Goal: Task Accomplishment & Management: Manage account settings

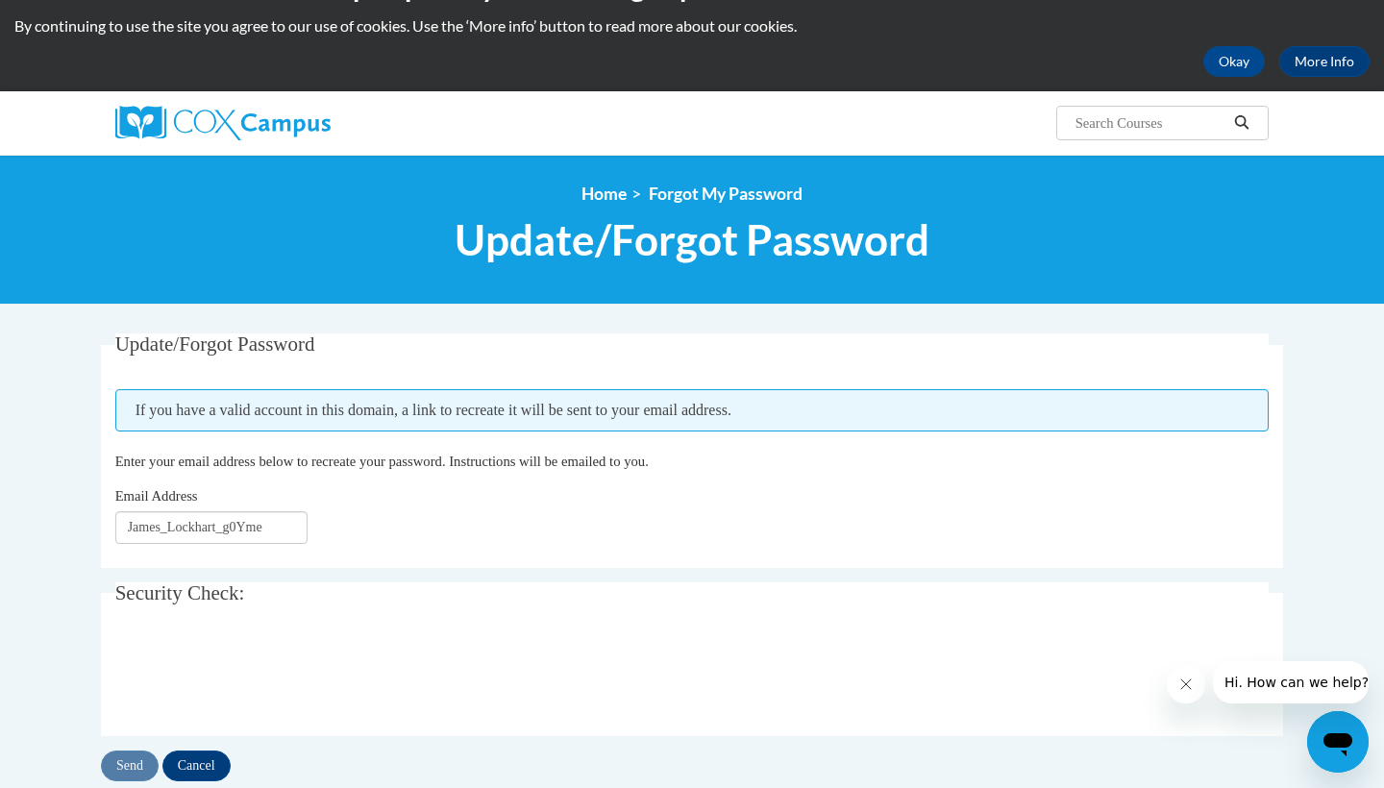
scroll to position [57, 0]
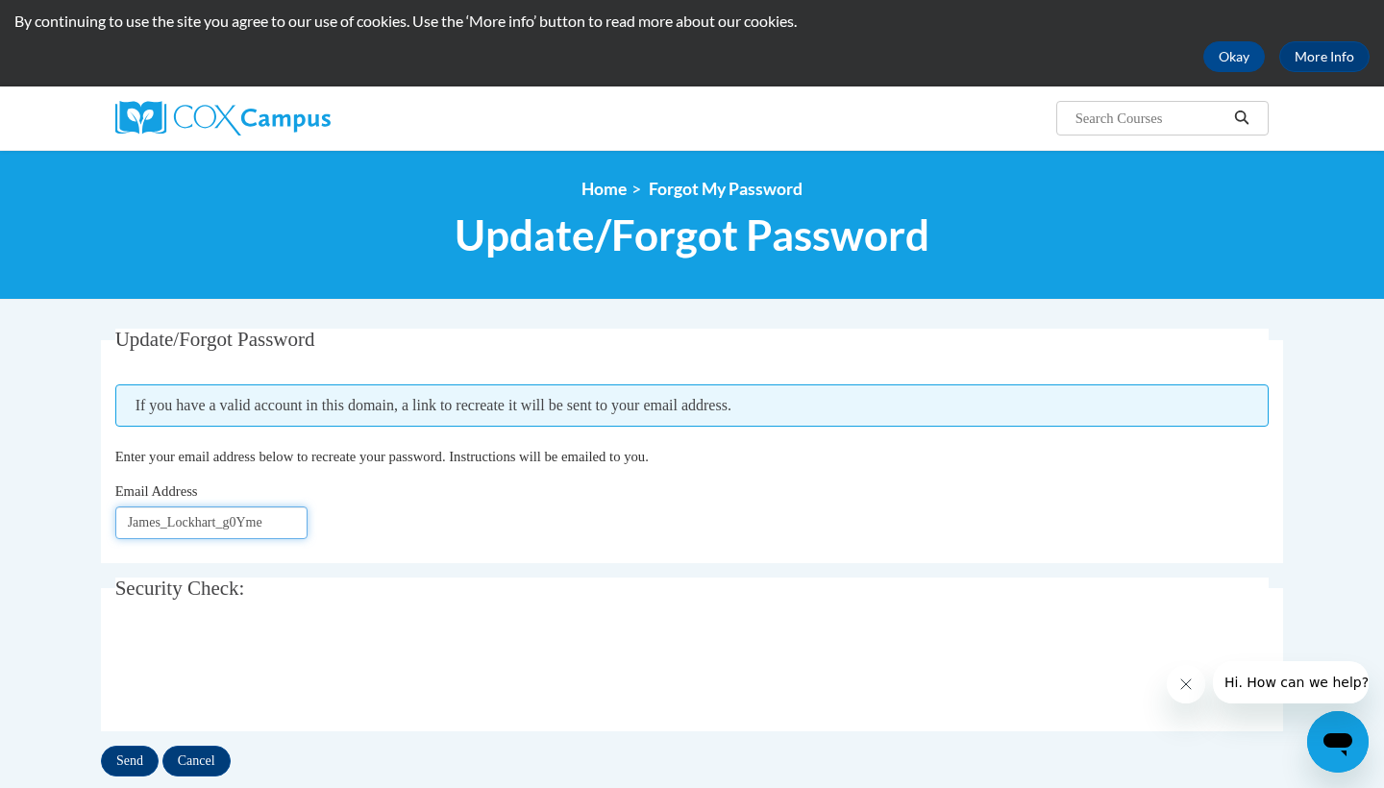
click at [270, 528] on input "James_Lockhart_g0Yme" at bounding box center [211, 522] width 192 height 33
click at [233, 516] on input "James_Lockhart_g0Yme" at bounding box center [211, 522] width 192 height 33
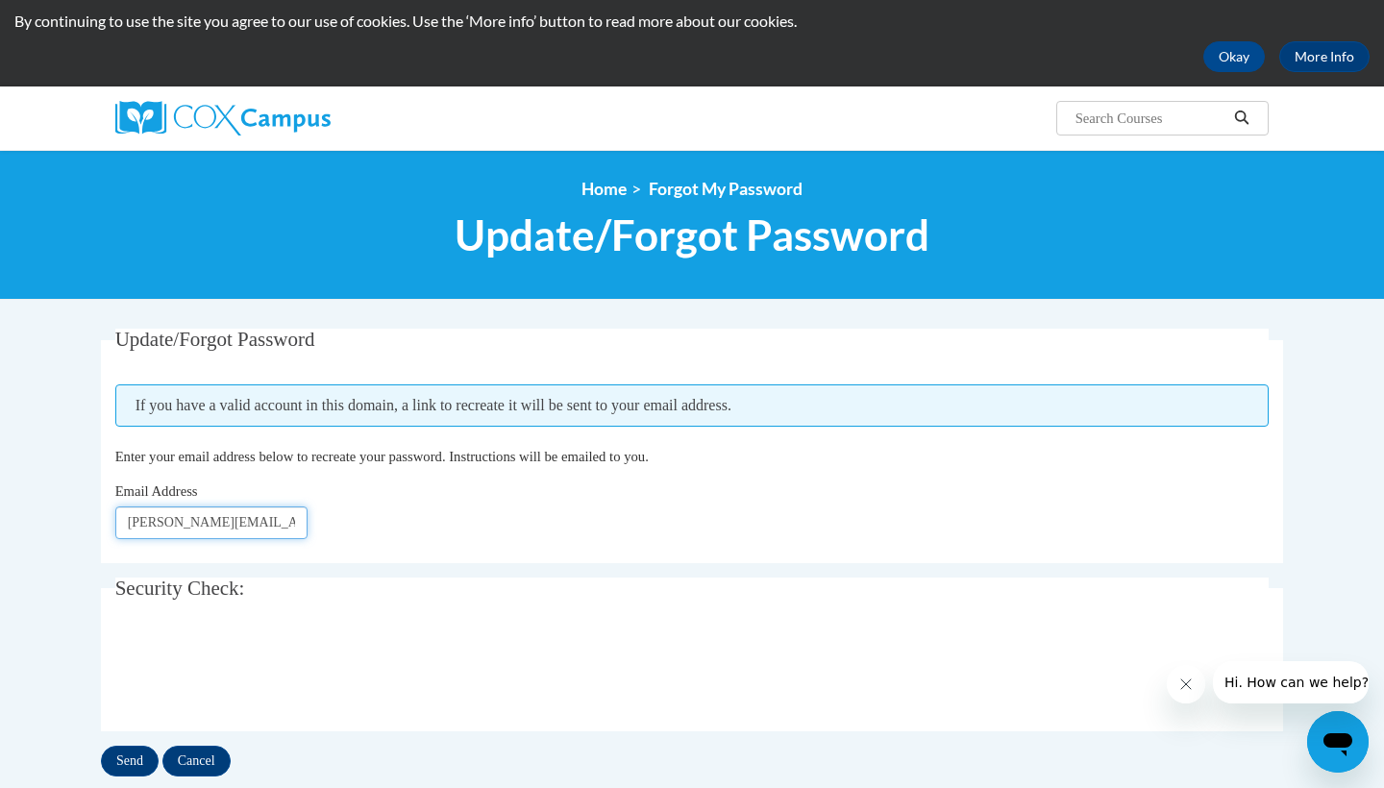
type input "[PERSON_NAME][EMAIL_ADDRESS][DOMAIN_NAME]"
click button "Refresh captcha" at bounding box center [0, 0] width 0 height 0
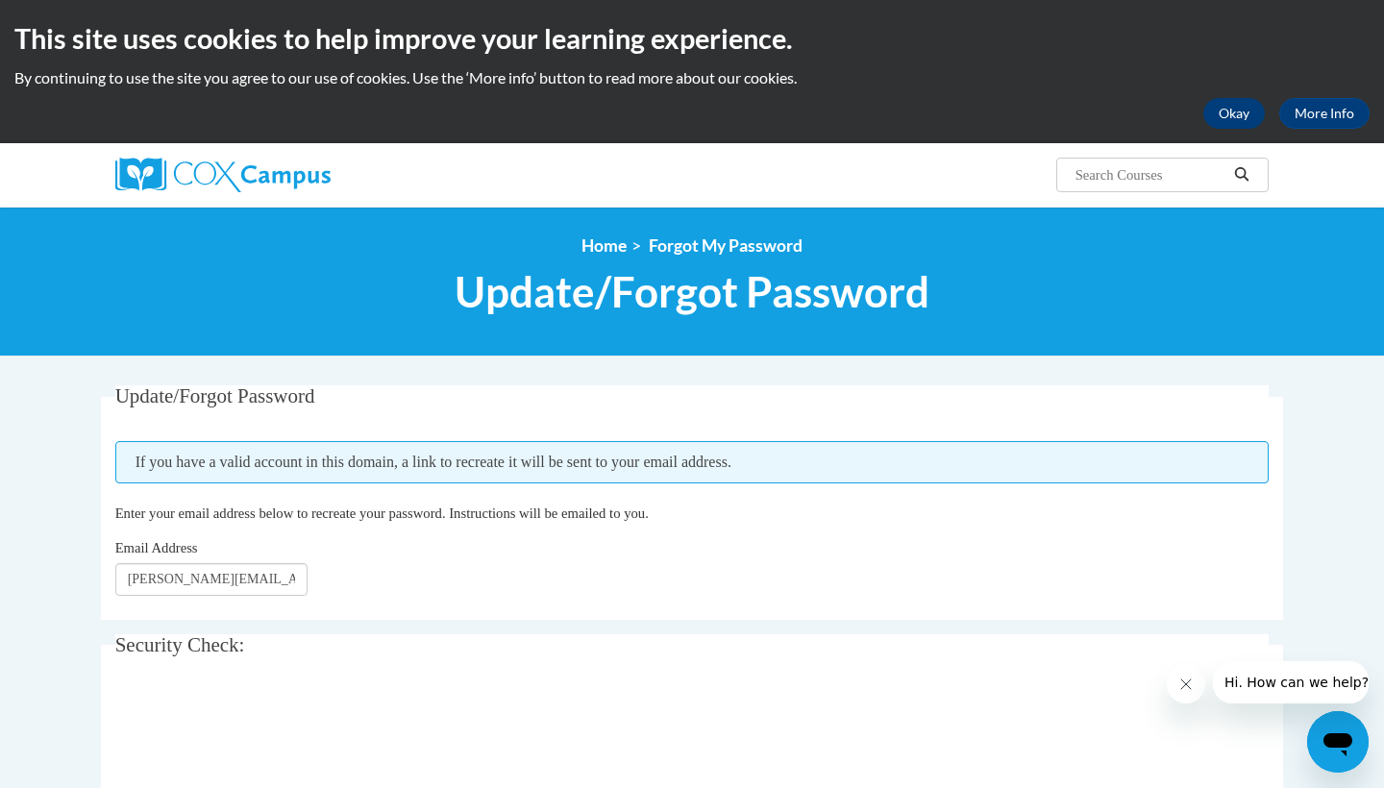
click at [1245, 116] on button "Okay" at bounding box center [1233, 113] width 61 height 31
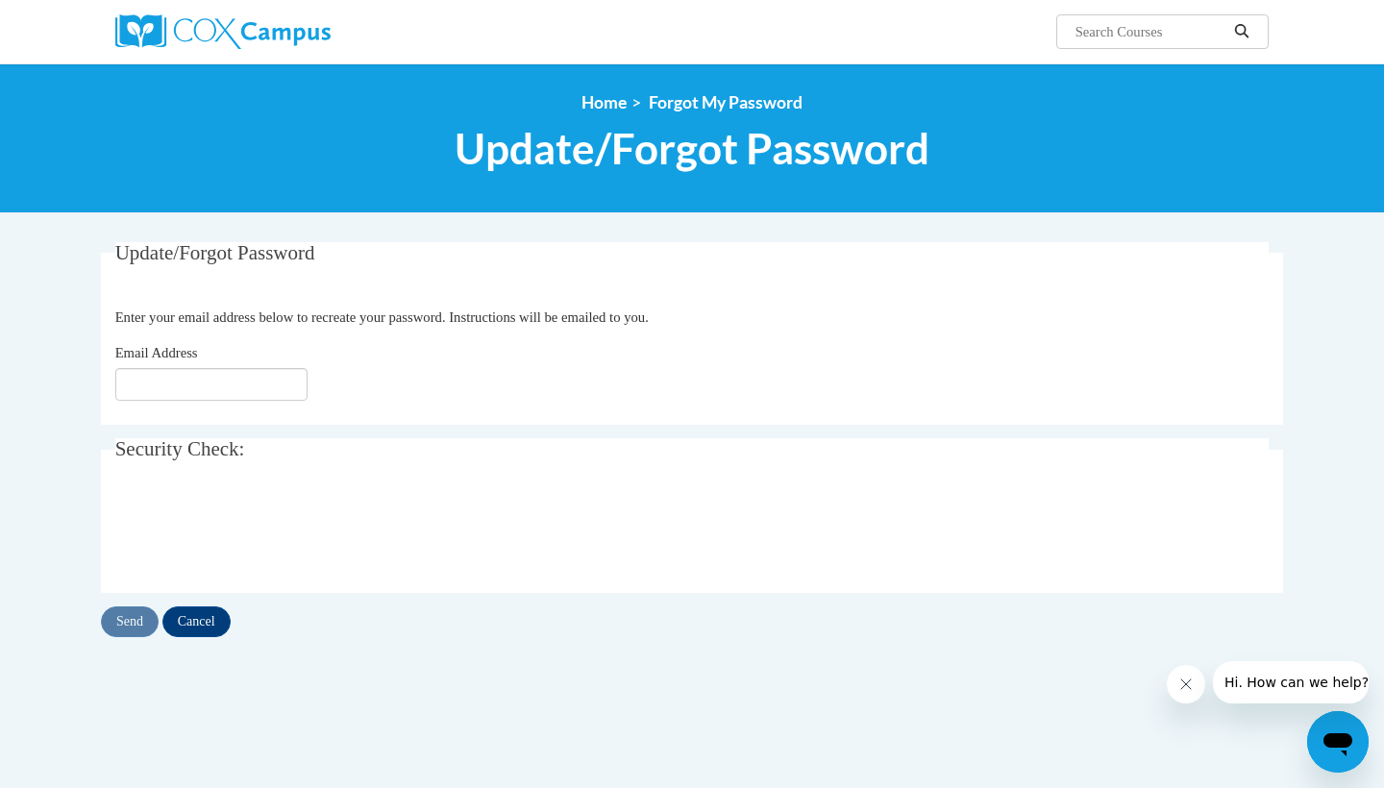
click at [226, 379] on input "Email Address" at bounding box center [211, 384] width 192 height 33
type input "[PERSON_NAME]"
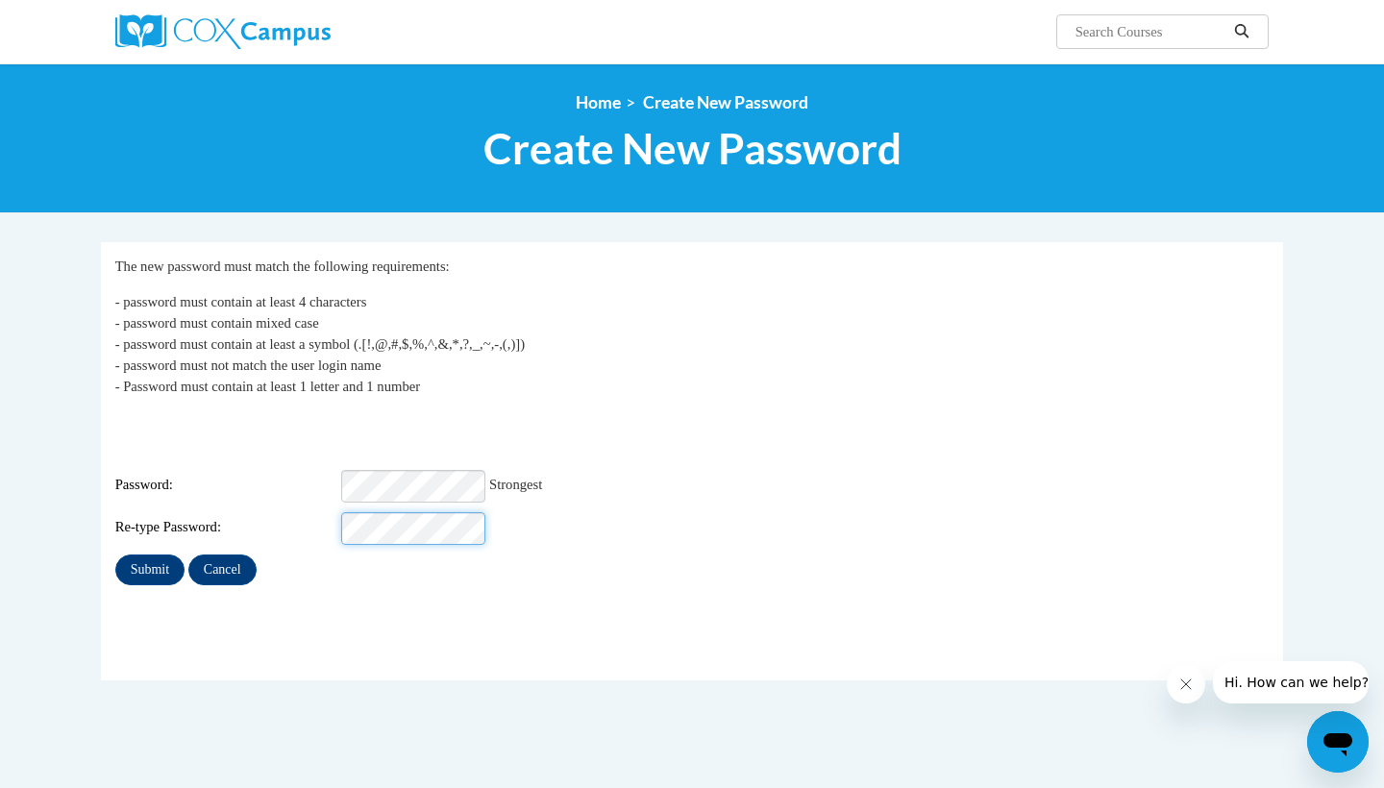
click at [151, 554] on input "Submit" at bounding box center [149, 569] width 69 height 31
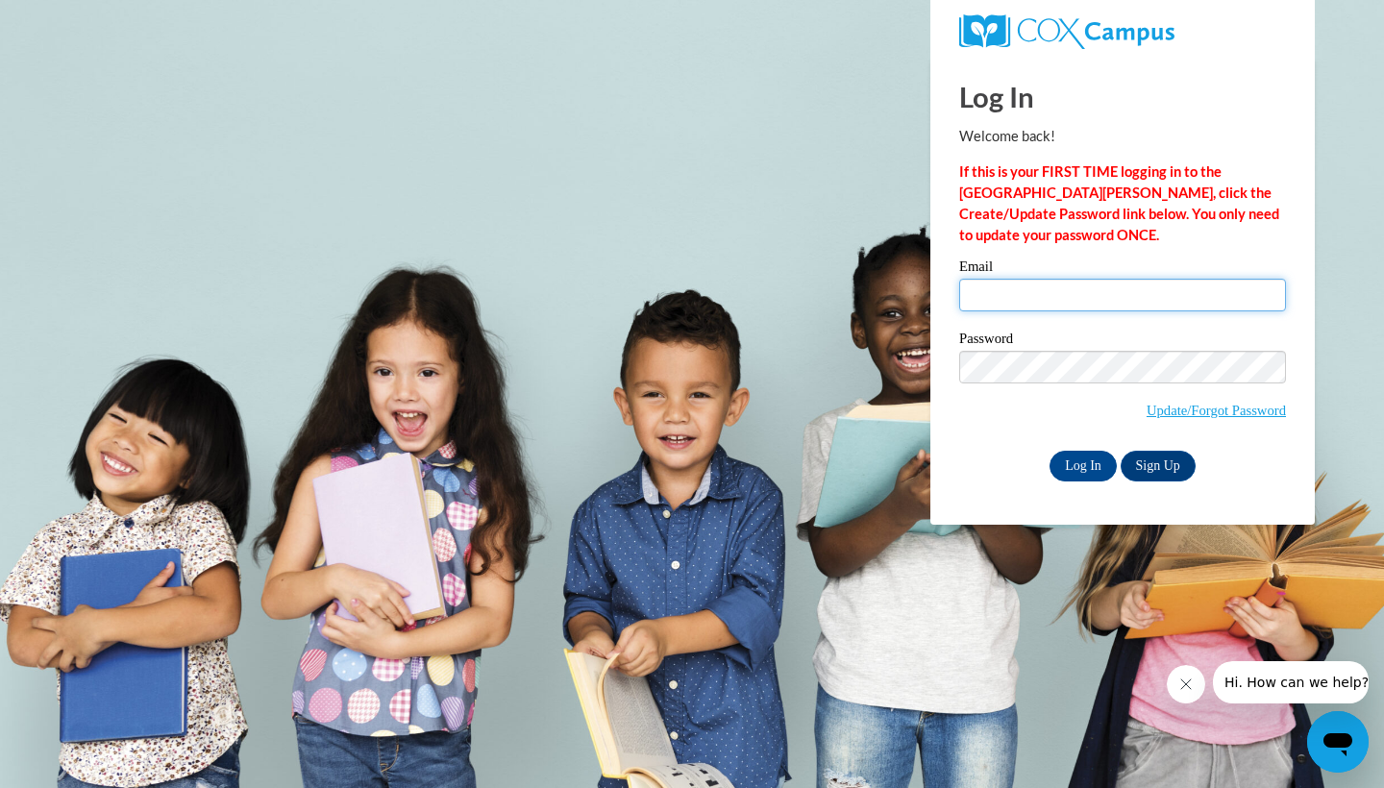
type input "james.lockhart@cowetaschools.net"
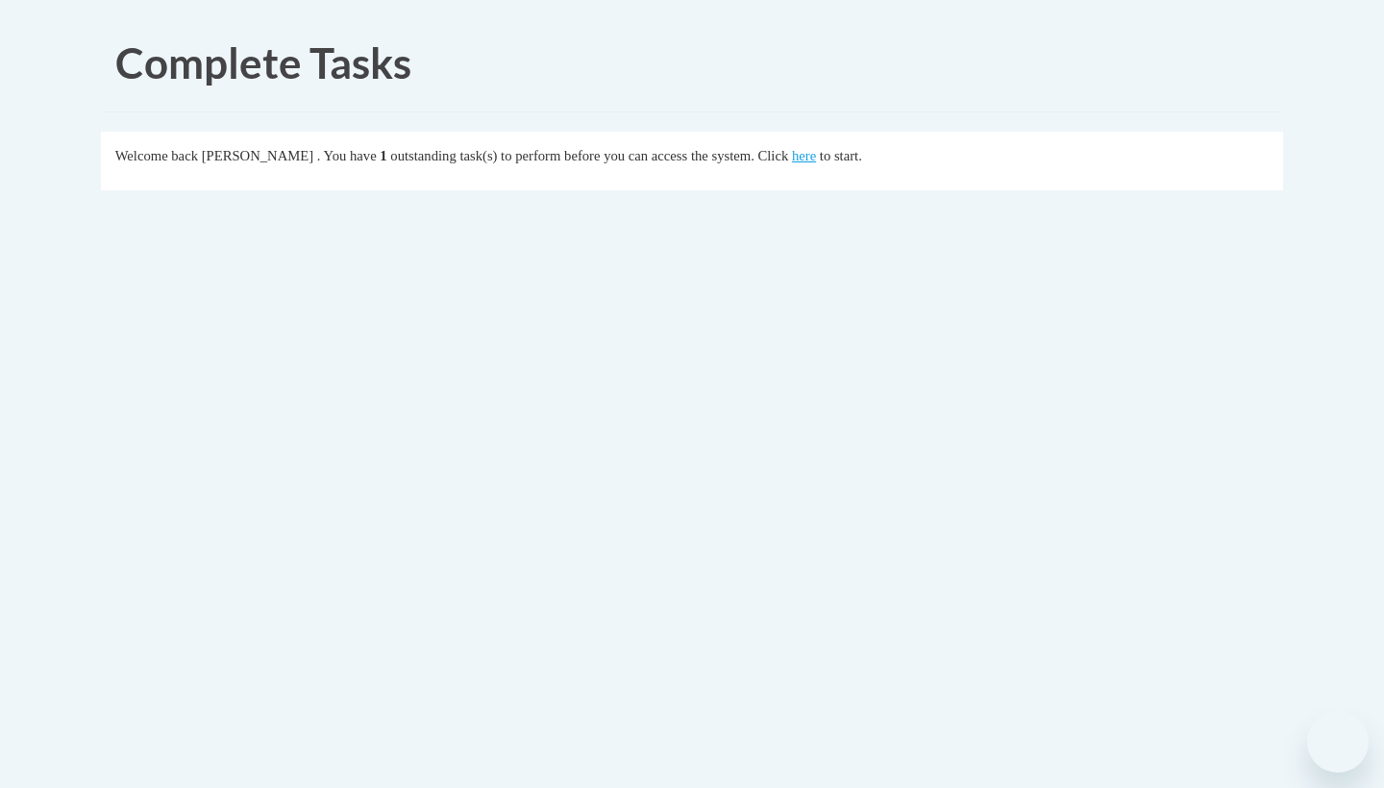
click at [1080, 465] on body "Complete Tasks Welcome back [PERSON_NAME] . You have 1 outstanding task(s) to p…" at bounding box center [692, 394] width 1384 height 788
click at [1063, 360] on body "Complete Tasks Welcome back [PERSON_NAME] . You have 1 outstanding task(s) to p…" at bounding box center [692, 394] width 1384 height 788
